Goal: Information Seeking & Learning: Learn about a topic

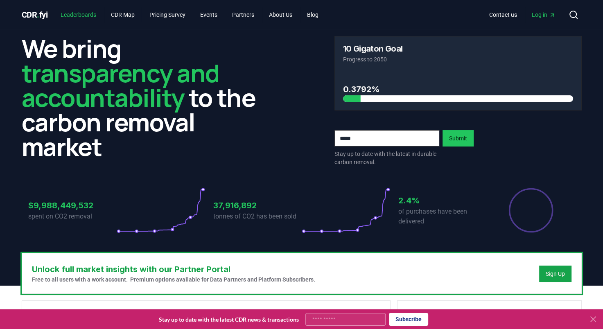
click at [75, 13] on link "Leaderboards" at bounding box center [78, 14] width 49 height 15
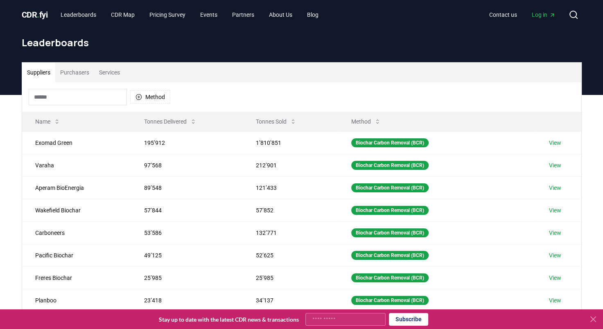
click at [111, 70] on button "Services" at bounding box center [109, 73] width 31 height 20
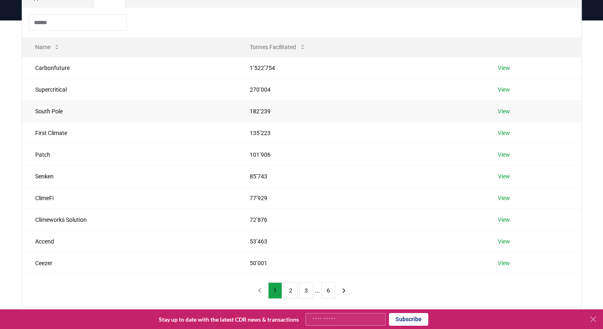
scroll to position [75, 0]
